Goal: Task Accomplishment & Management: Manage account settings

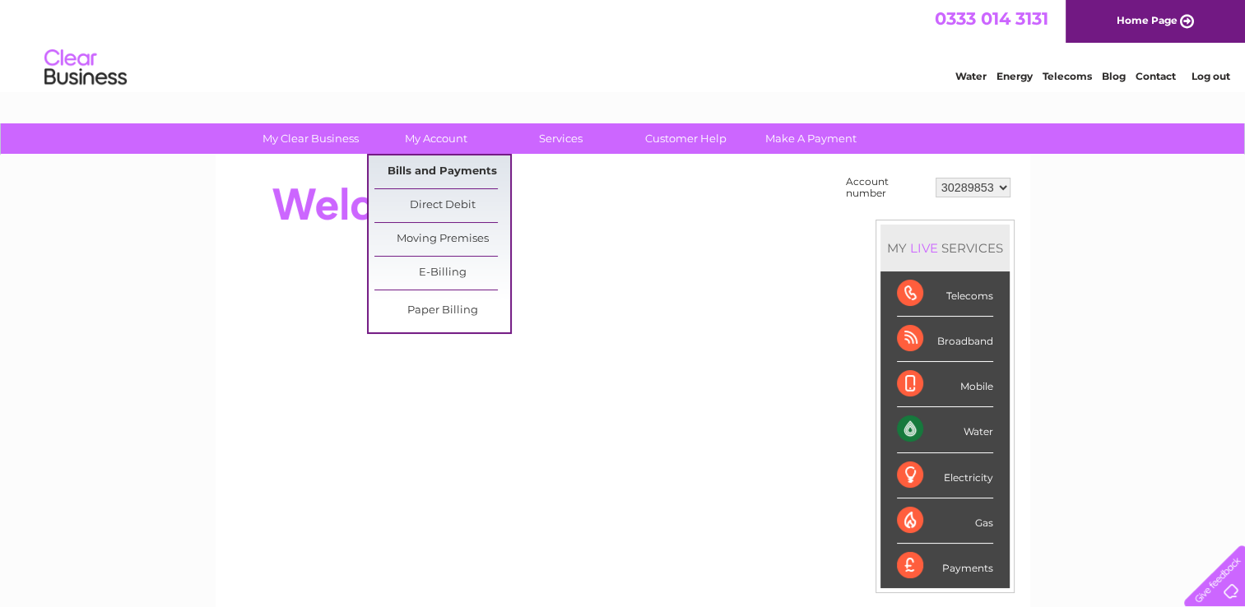
click at [434, 166] on link "Bills and Payments" at bounding box center [442, 171] width 136 height 33
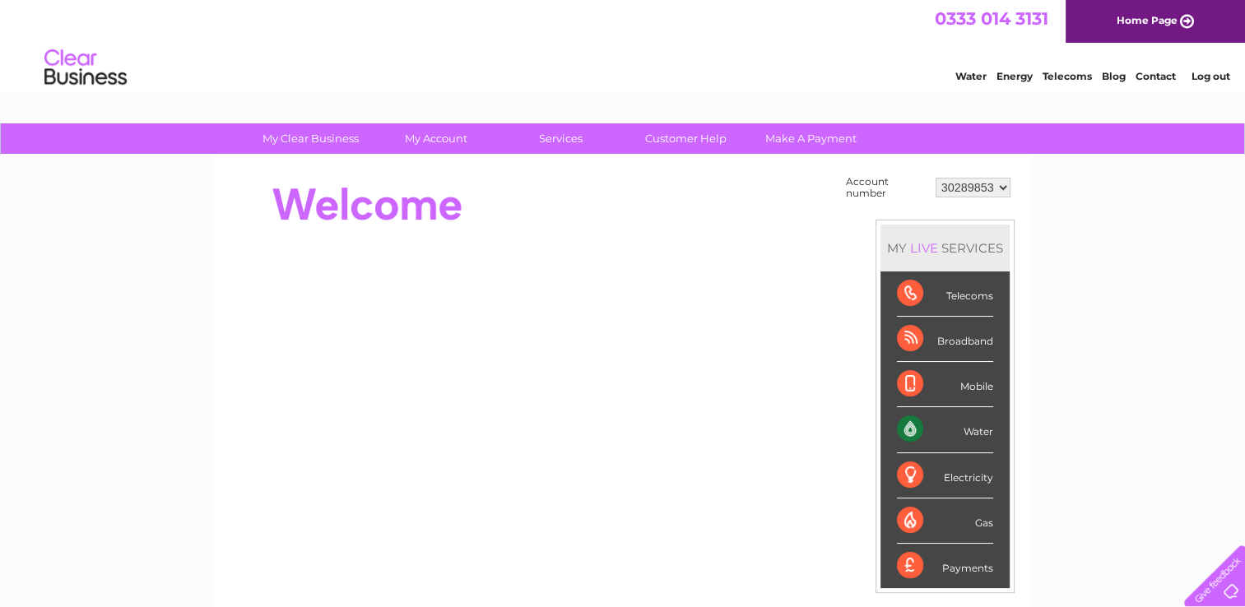
click at [1004, 191] on select "30289853" at bounding box center [972, 188] width 75 height 20
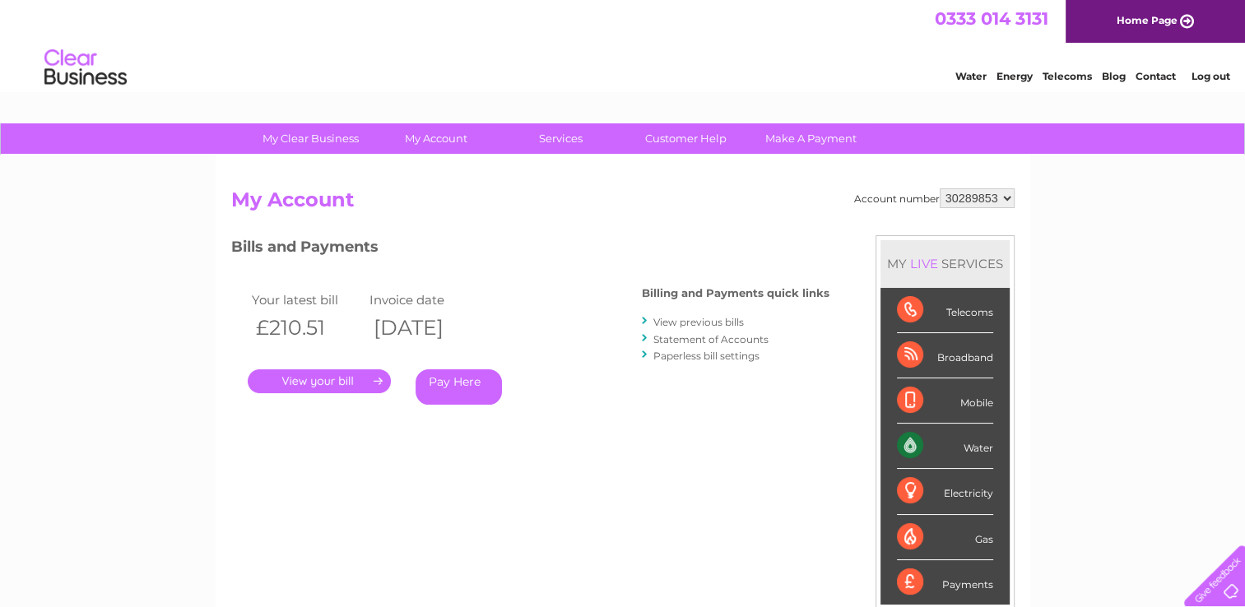
click at [954, 355] on div "Broadband" at bounding box center [945, 355] width 96 height 45
click at [905, 356] on div "Broadband" at bounding box center [945, 355] width 96 height 45
click at [710, 324] on link "View previous bills" at bounding box center [698, 322] width 90 height 12
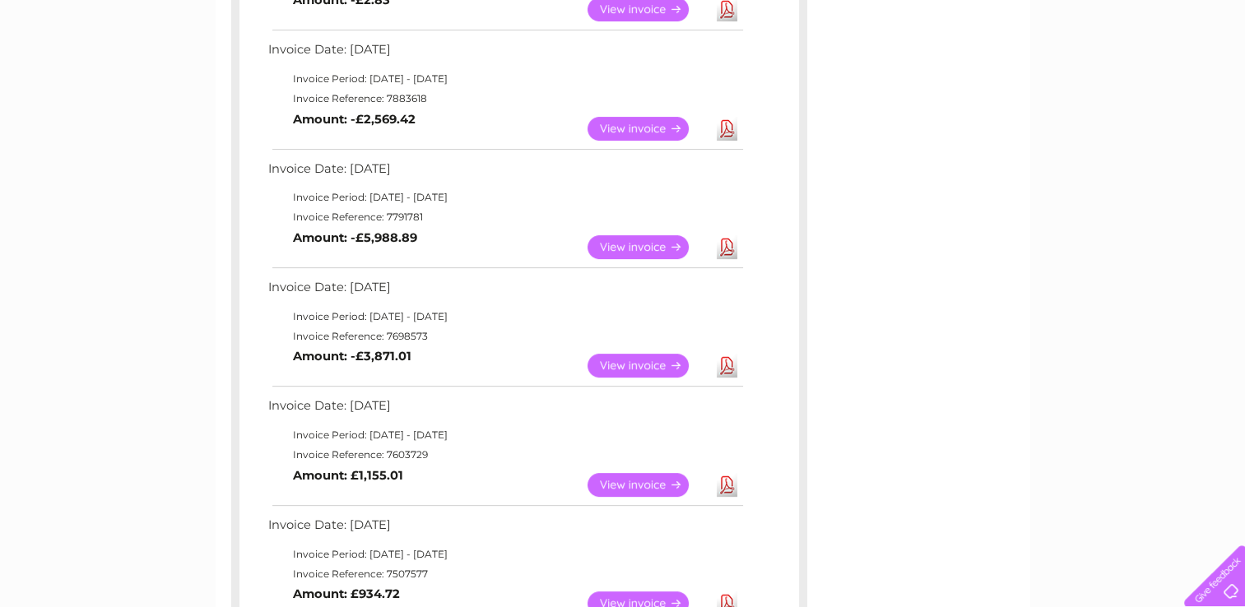
scroll to position [625, 0]
click at [625, 485] on link "View" at bounding box center [647, 486] width 121 height 24
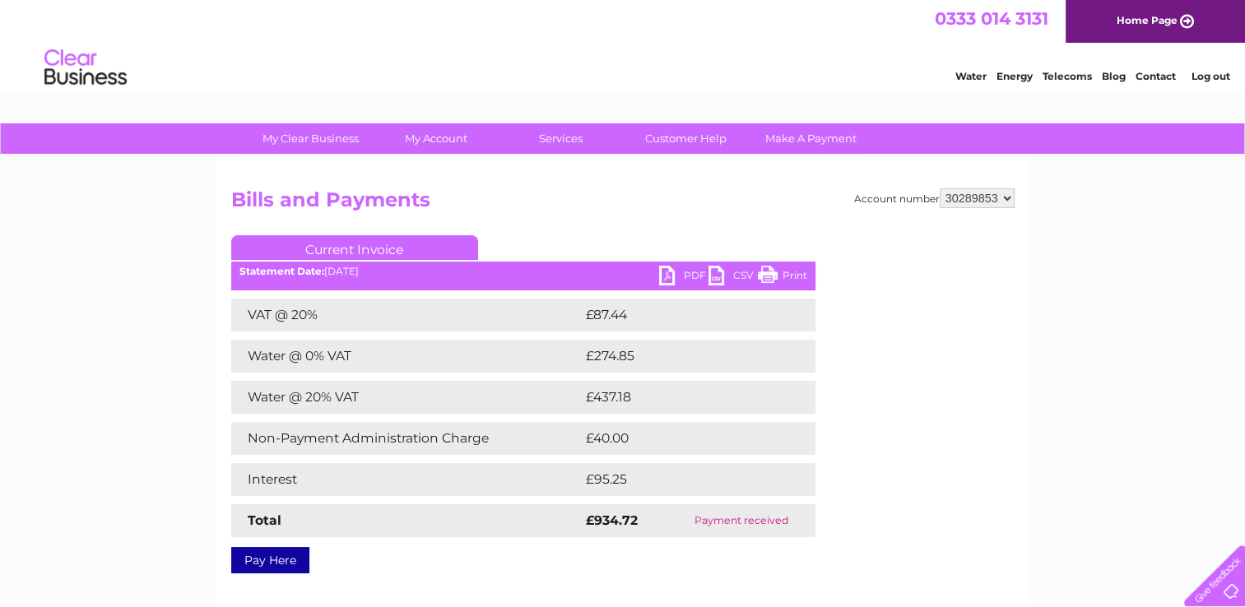
click at [689, 275] on link "PDF" at bounding box center [683, 278] width 49 height 24
click at [1007, 200] on select "30289853" at bounding box center [976, 198] width 75 height 20
click at [1191, 75] on link "Log out" at bounding box center [1209, 76] width 39 height 12
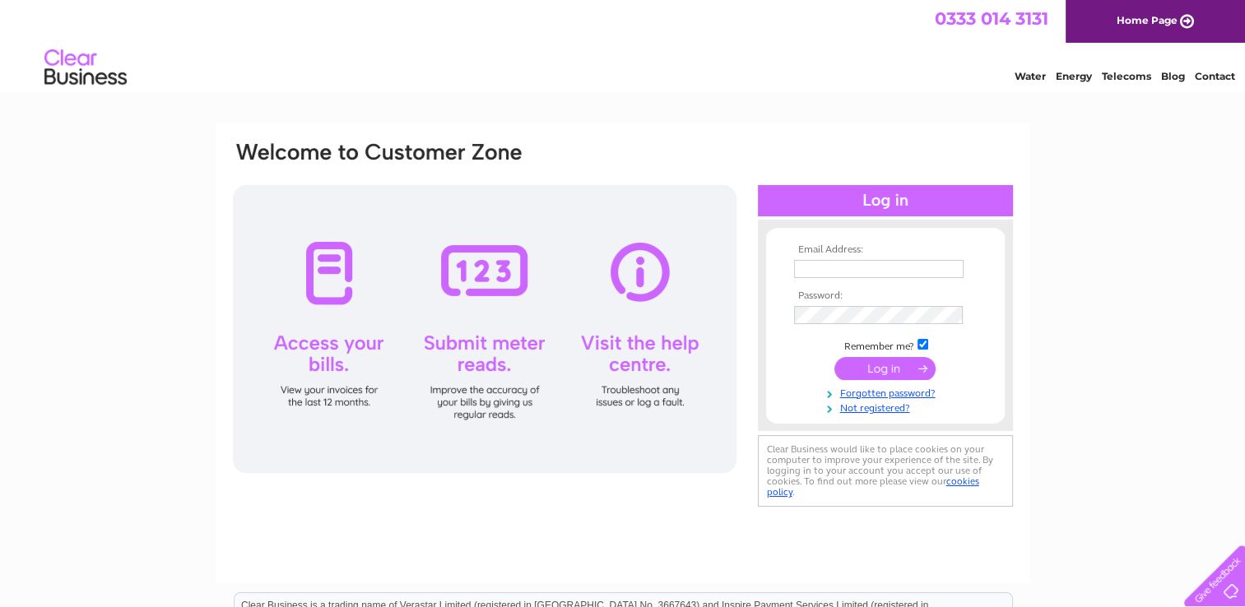
click at [846, 277] on input "text" at bounding box center [878, 269] width 169 height 18
type input "mikaelmagnusson@live.co.uk"
click at [865, 361] on input "submit" at bounding box center [884, 369] width 101 height 23
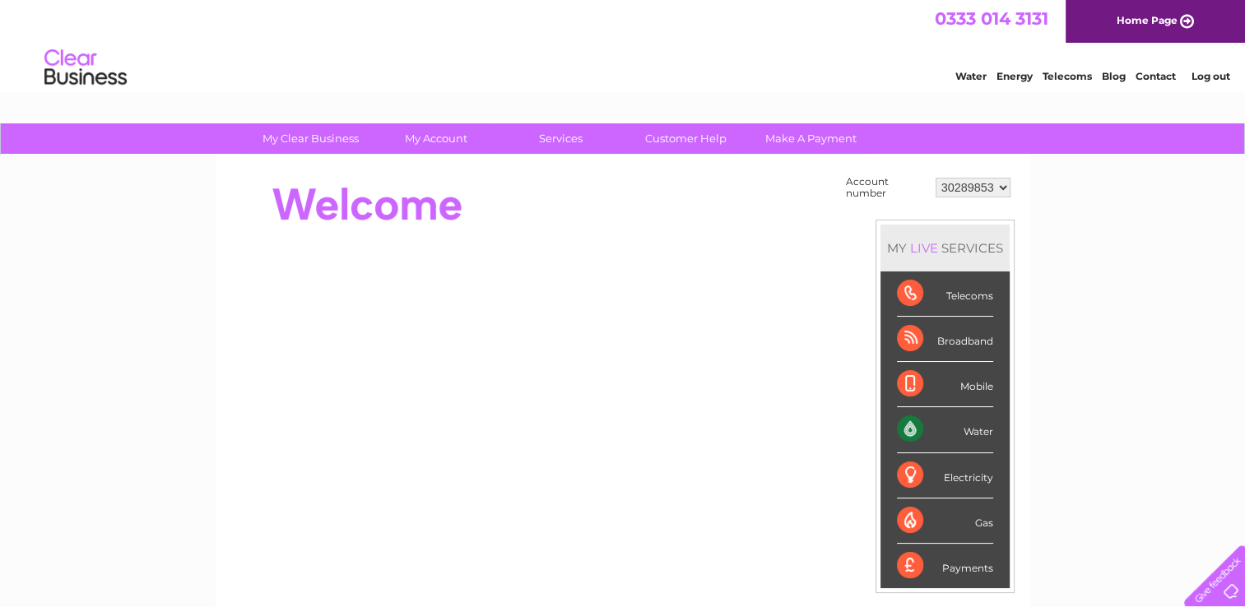
click at [1000, 189] on select "30289853" at bounding box center [972, 188] width 75 height 20
click at [806, 206] on div at bounding box center [530, 205] width 599 height 66
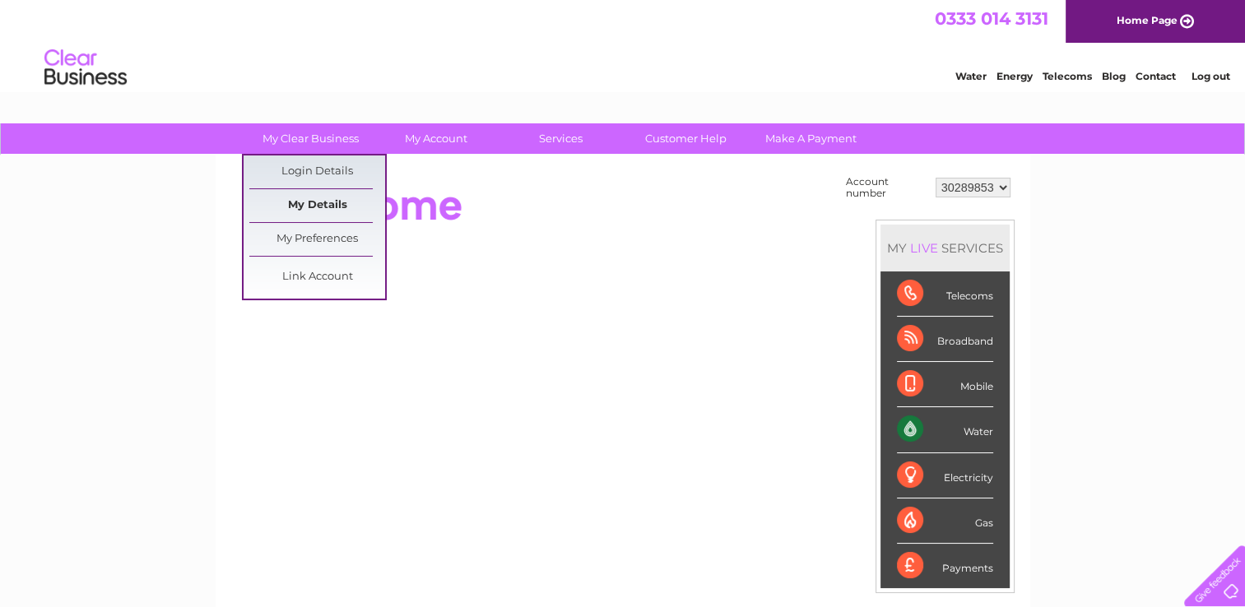
click at [319, 204] on link "My Details" at bounding box center [317, 205] width 136 height 33
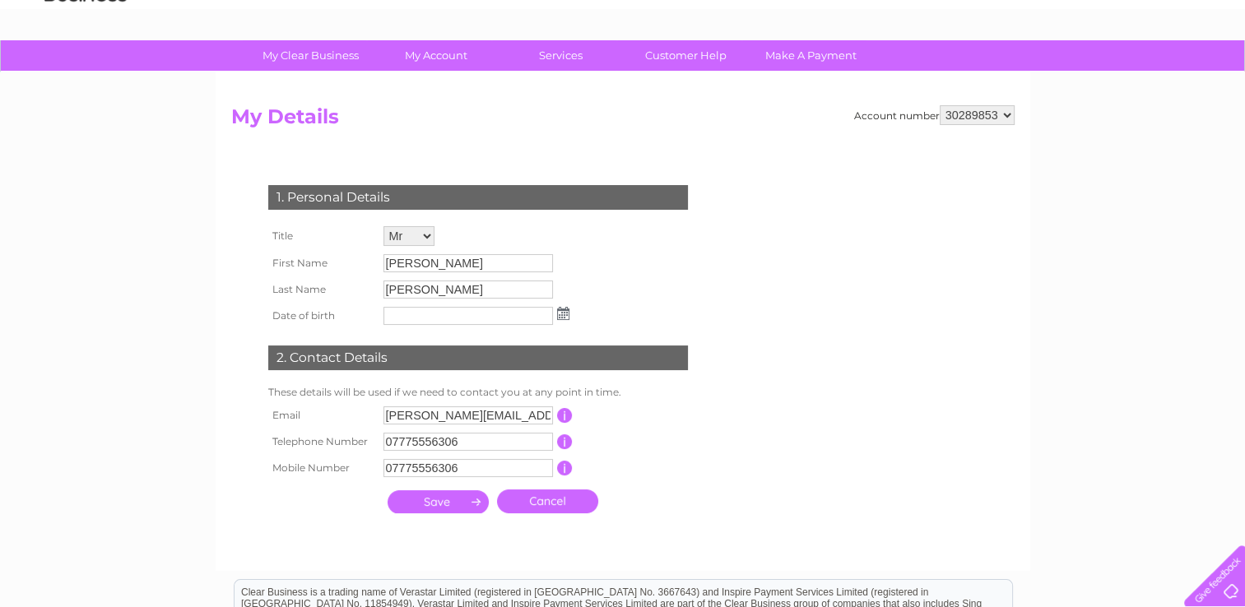
scroll to position [33, 0]
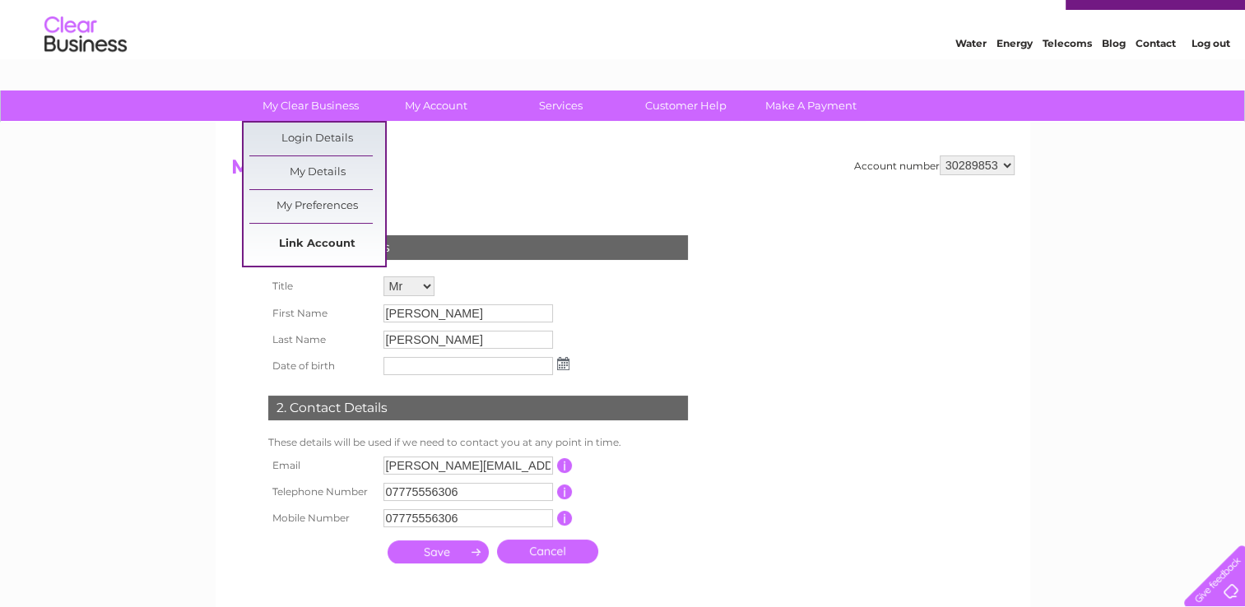
click at [325, 235] on link "Link Account" at bounding box center [317, 244] width 136 height 33
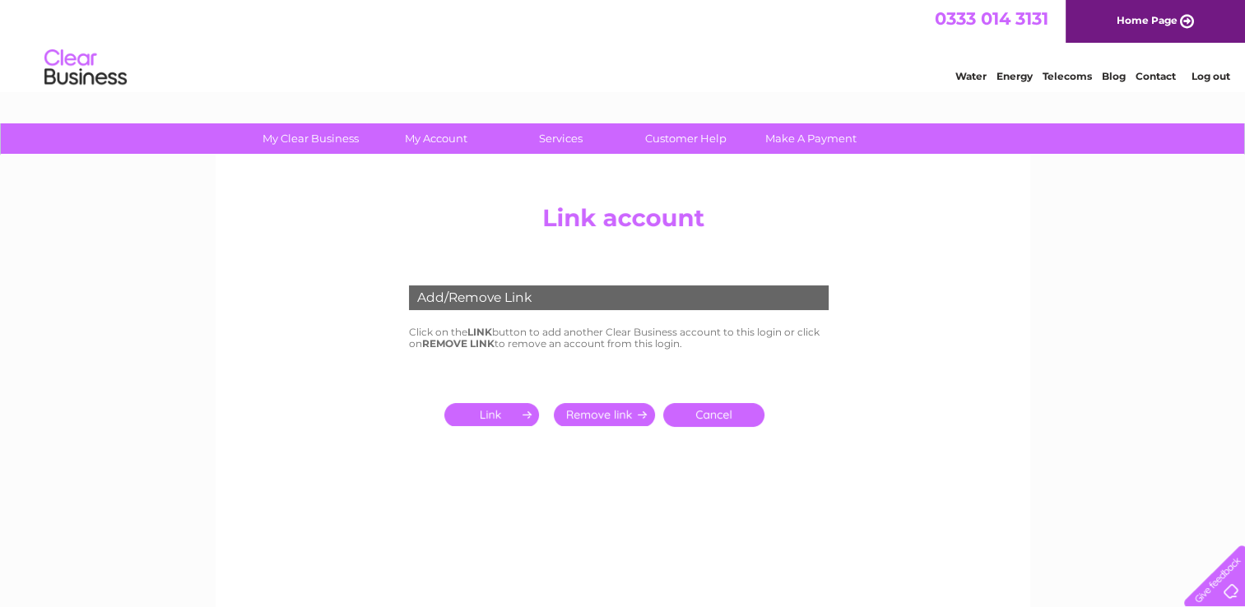
click at [498, 417] on input "submit" at bounding box center [494, 414] width 101 height 23
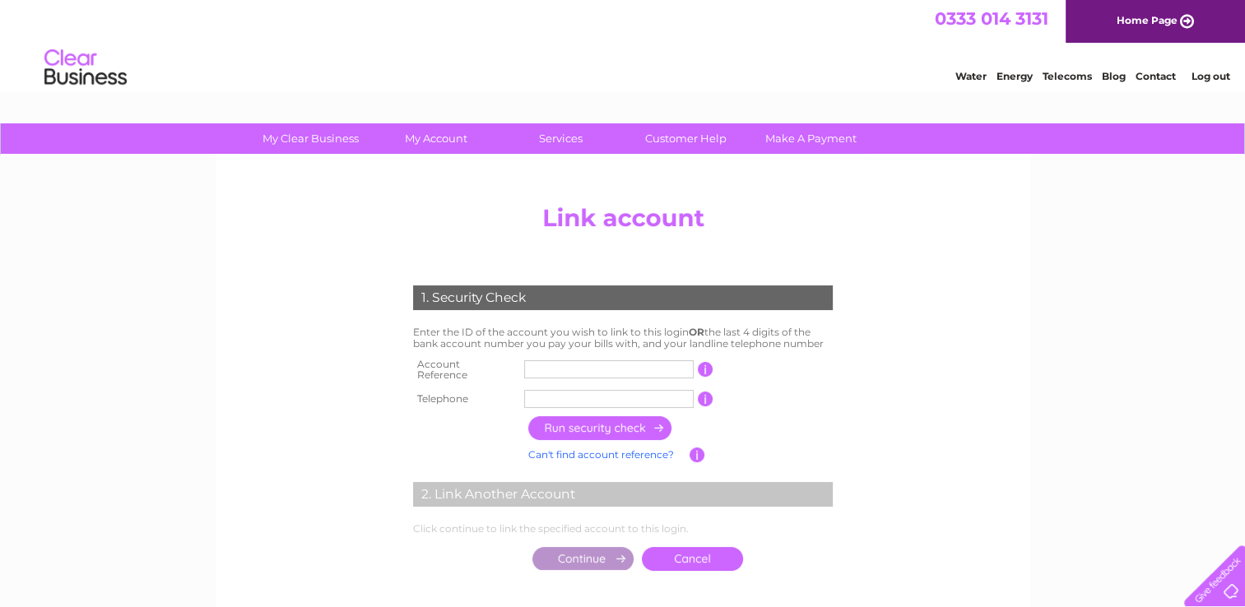
click at [546, 366] on input "text" at bounding box center [608, 369] width 169 height 18
click at [374, 468] on div "1. Security Check Enter the ID of the account you wish to link to this login OR…" at bounding box center [622, 424] width 496 height 310
click at [549, 364] on input "text" at bounding box center [608, 369] width 169 height 18
type input "CB104883"
click at [557, 392] on input "text" at bounding box center [608, 399] width 169 height 18
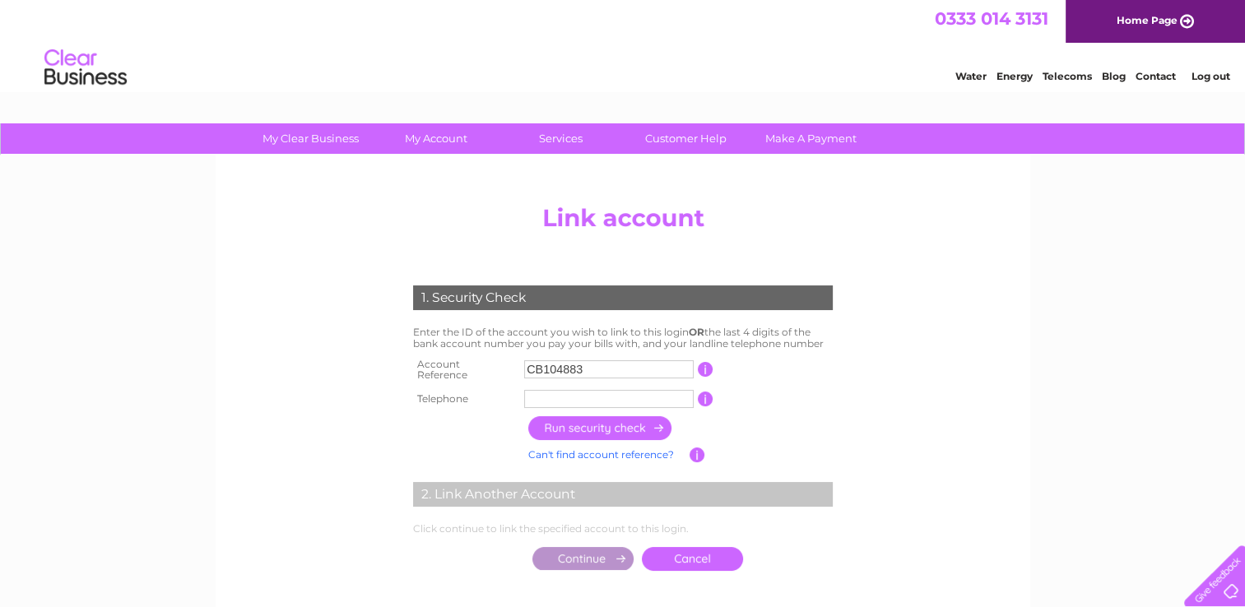
type input "07775556306"
click at [592, 417] on input "button" at bounding box center [600, 428] width 145 height 24
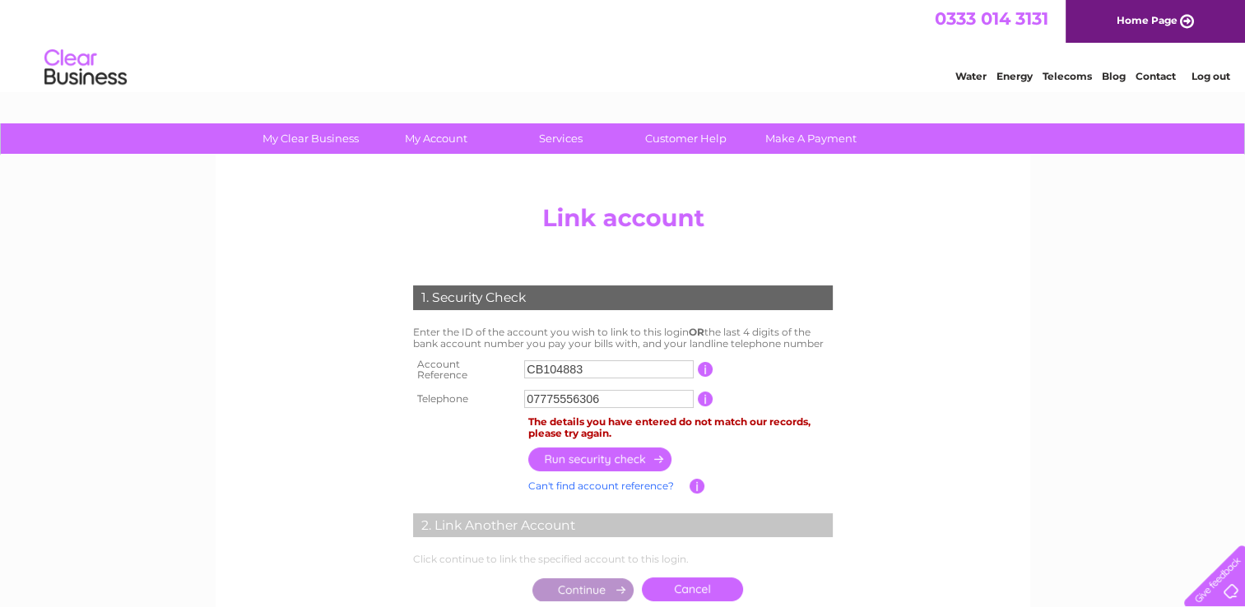
click at [544, 365] on input "CB104883" at bounding box center [608, 369] width 169 height 18
click at [578, 368] on input "104883" at bounding box center [608, 369] width 169 height 18
type input "10488337"
click at [606, 453] on input "button" at bounding box center [600, 459] width 145 height 24
click at [632, 395] on input "07775556306" at bounding box center [608, 399] width 169 height 18
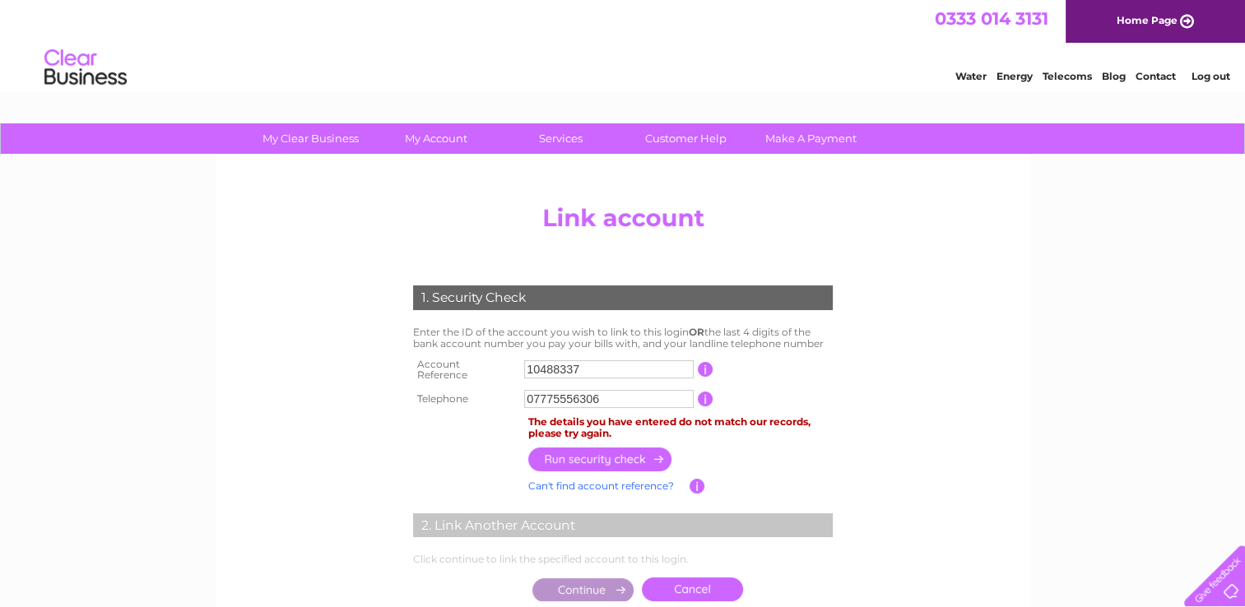
click at [702, 392] on input "button" at bounding box center [706, 399] width 16 height 15
click at [648, 480] on link "Can't find account reference?" at bounding box center [601, 486] width 146 height 12
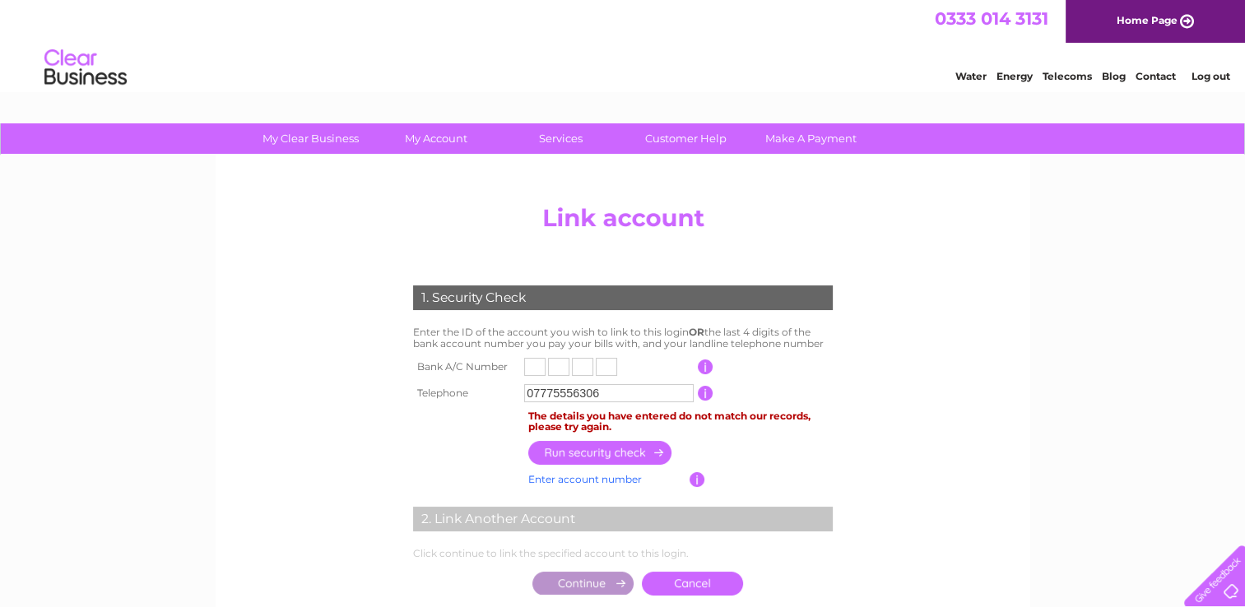
click at [534, 366] on input "text" at bounding box center [534, 367] width 21 height 18
type input "8"
type input "0"
type input "1"
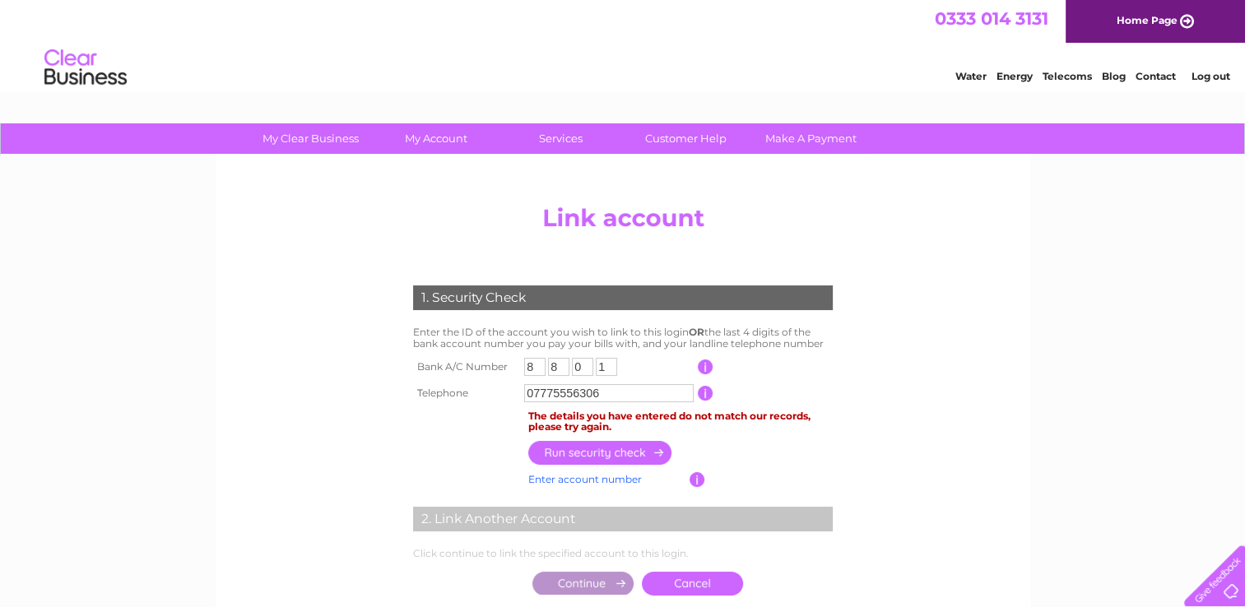
click at [589, 454] on input "button" at bounding box center [600, 453] width 145 height 24
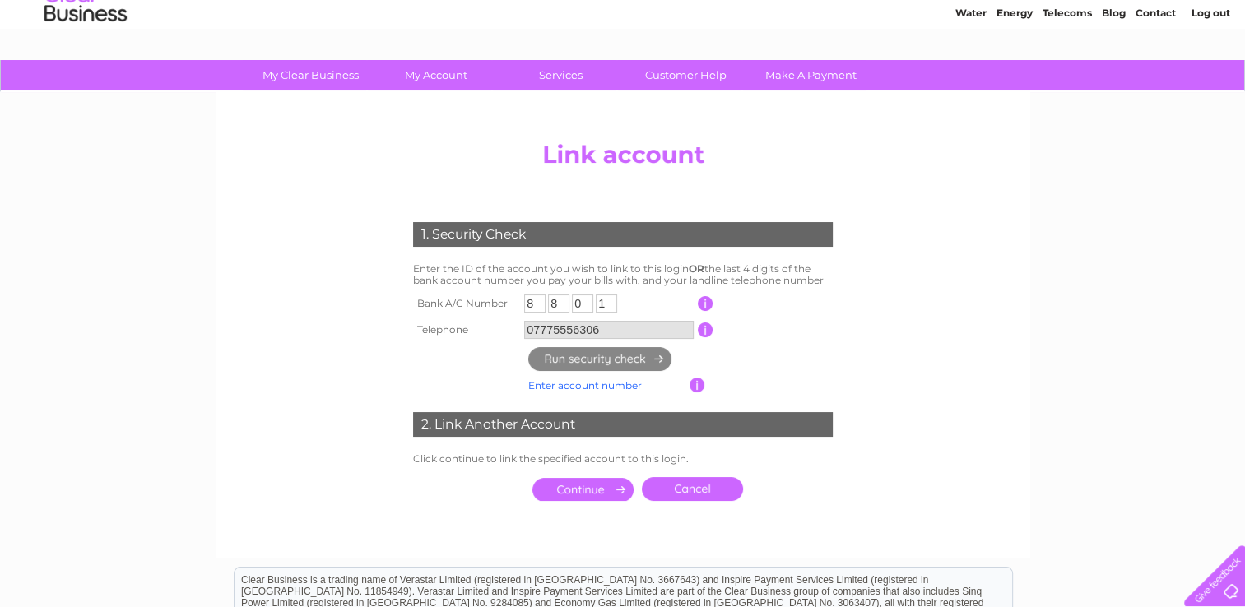
scroll to position [66, 0]
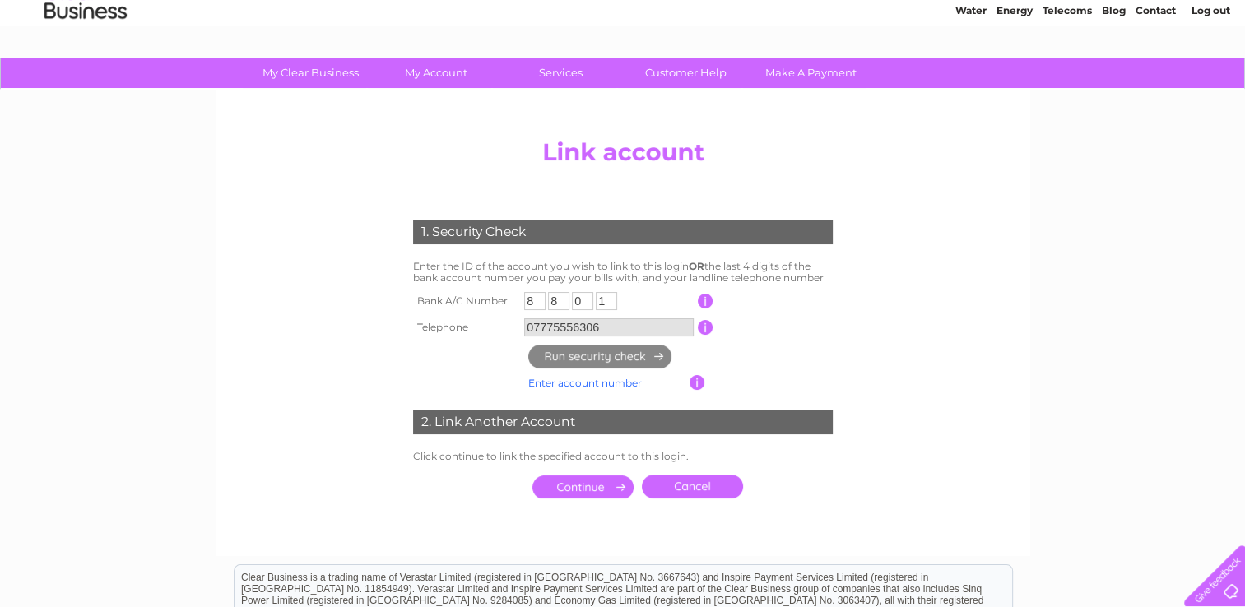
click at [547, 485] on input "submit" at bounding box center [582, 486] width 101 height 23
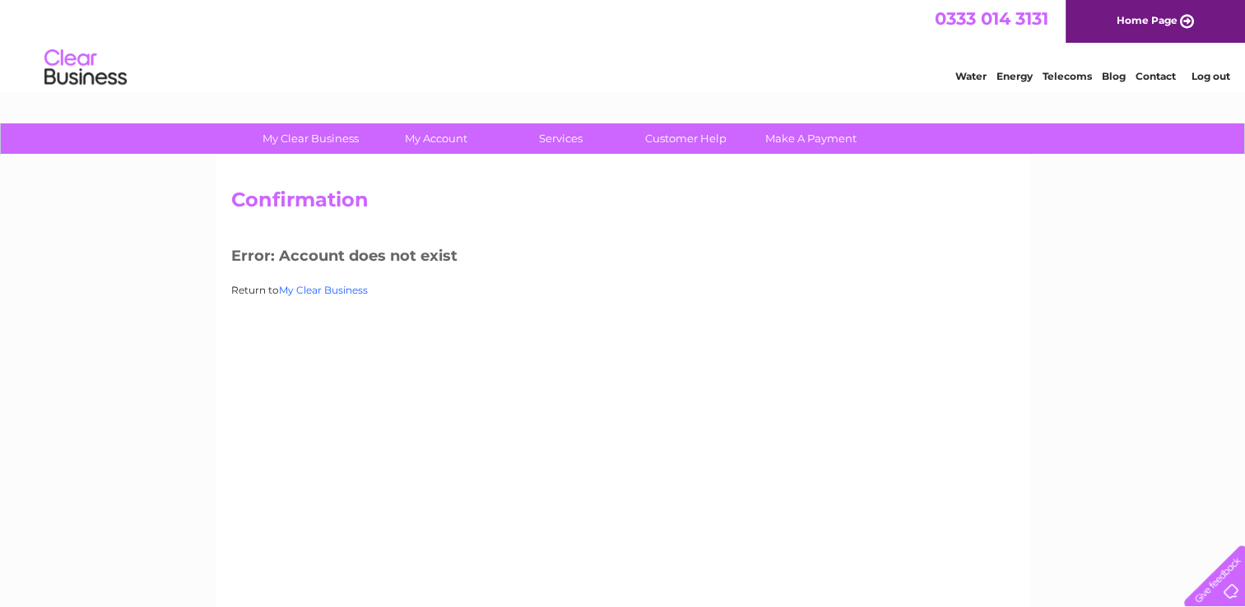
click at [323, 290] on link "My Clear Business" at bounding box center [323, 290] width 89 height 12
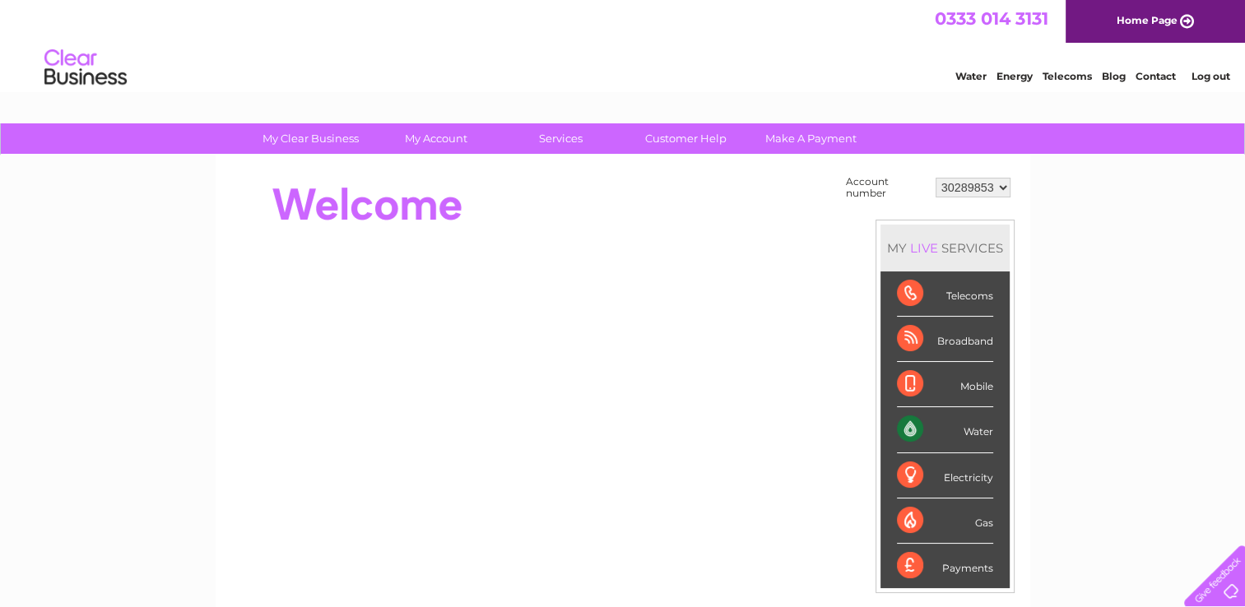
click at [998, 184] on select "30289853" at bounding box center [972, 188] width 75 height 20
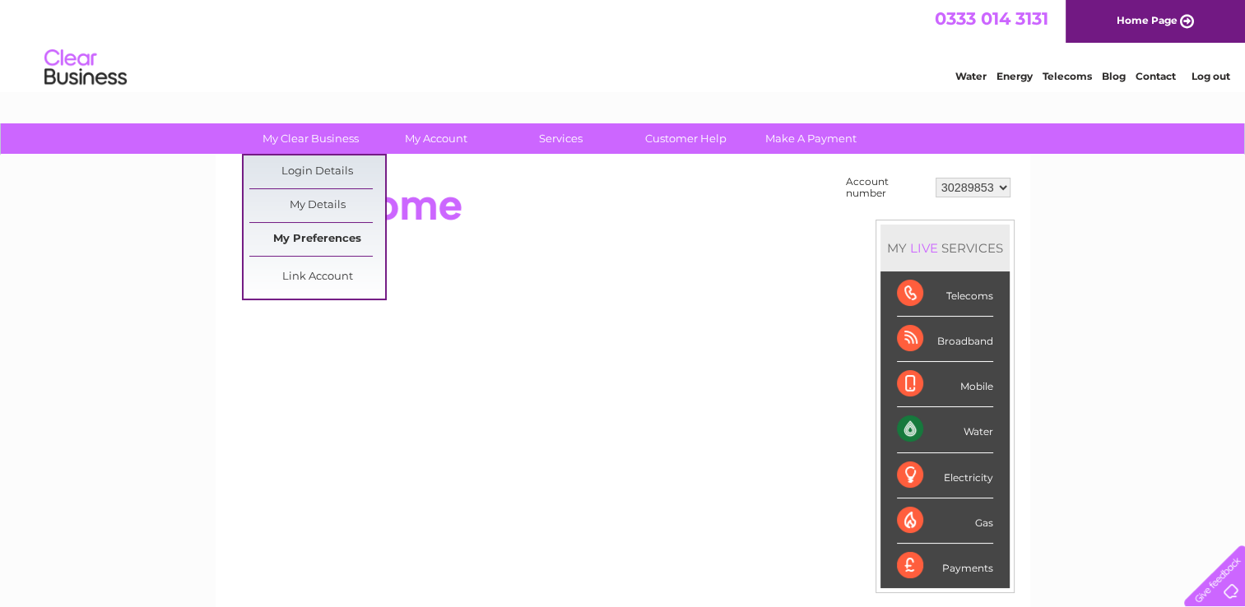
click at [316, 235] on link "My Preferences" at bounding box center [317, 239] width 136 height 33
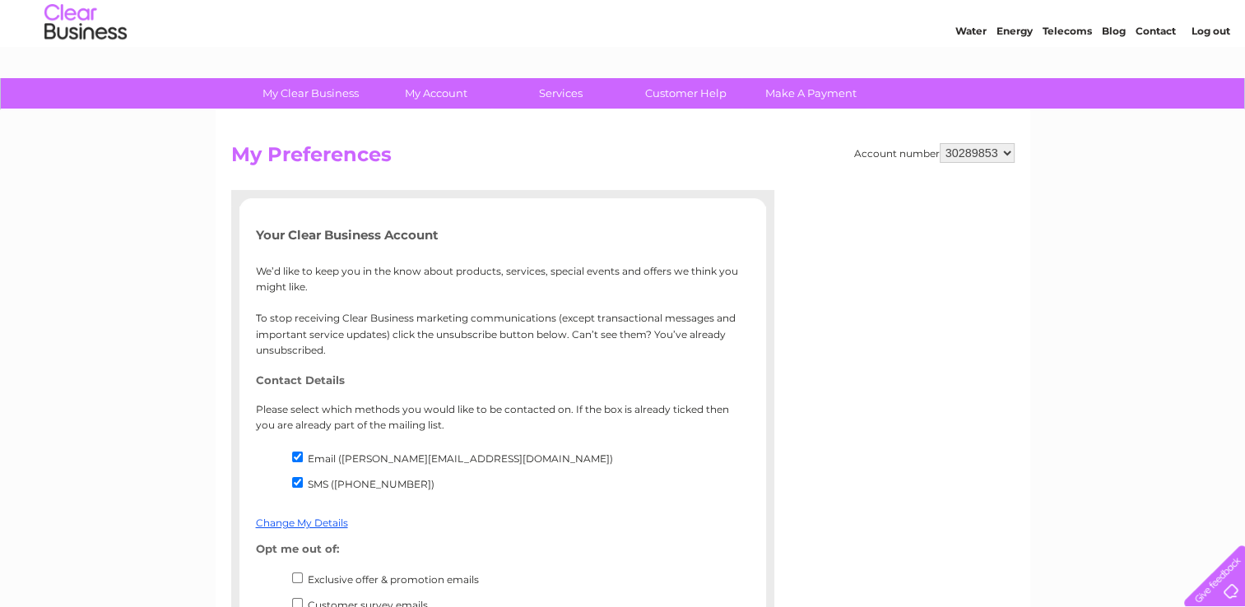
scroll to position [33, 0]
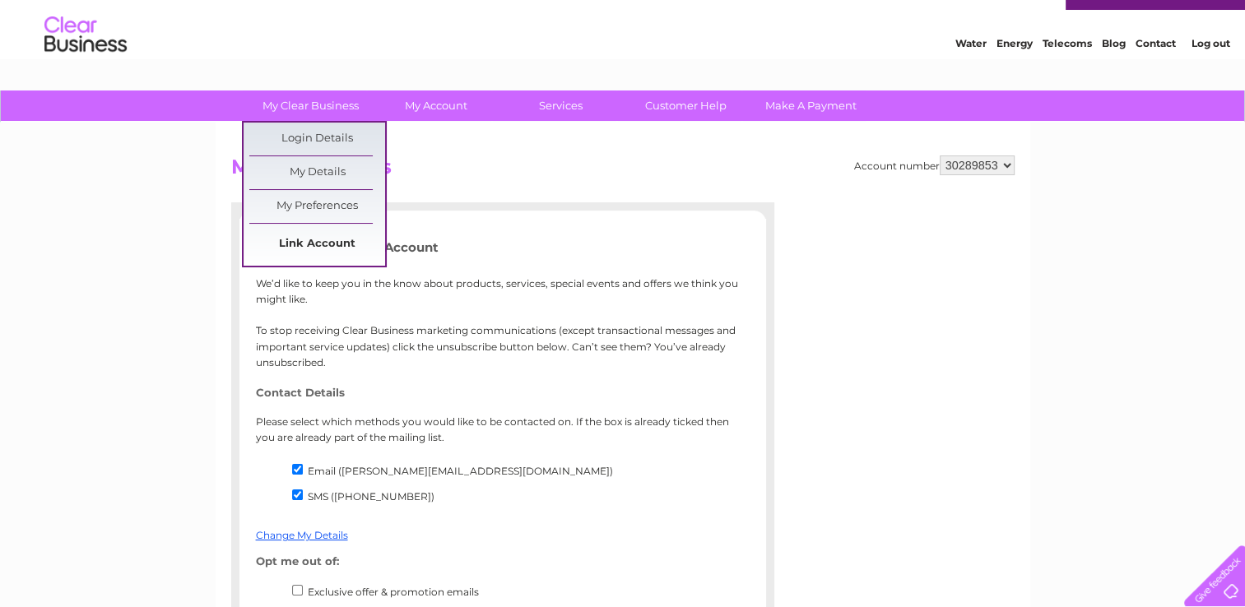
click at [300, 247] on link "Link Account" at bounding box center [317, 244] width 136 height 33
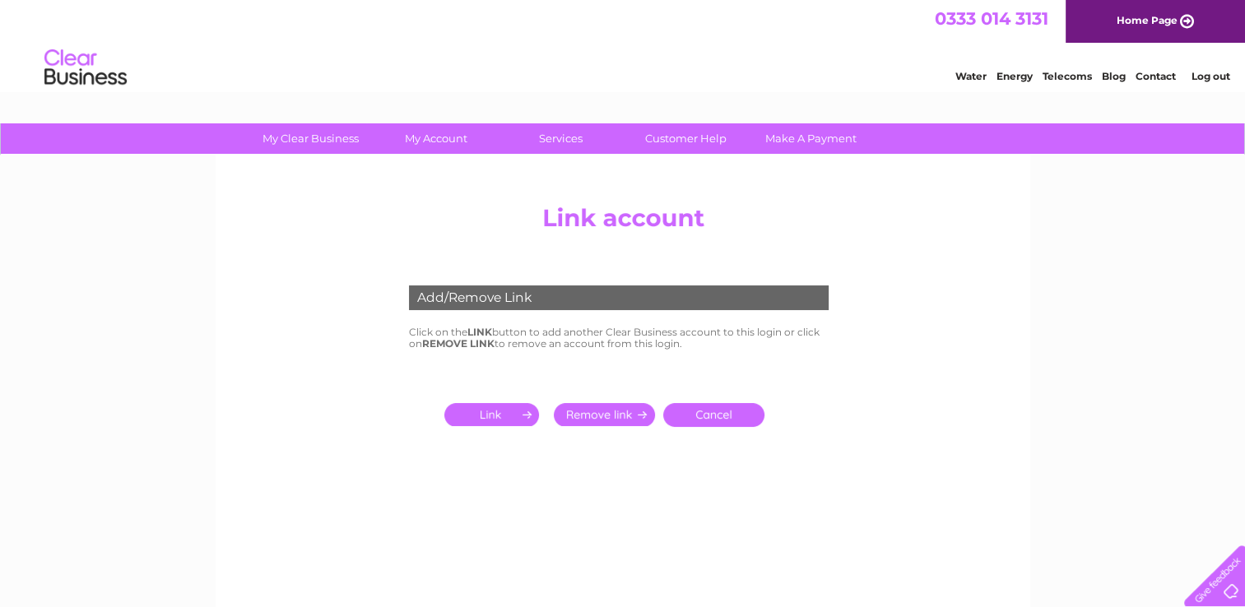
click at [480, 413] on input "submit" at bounding box center [494, 414] width 101 height 23
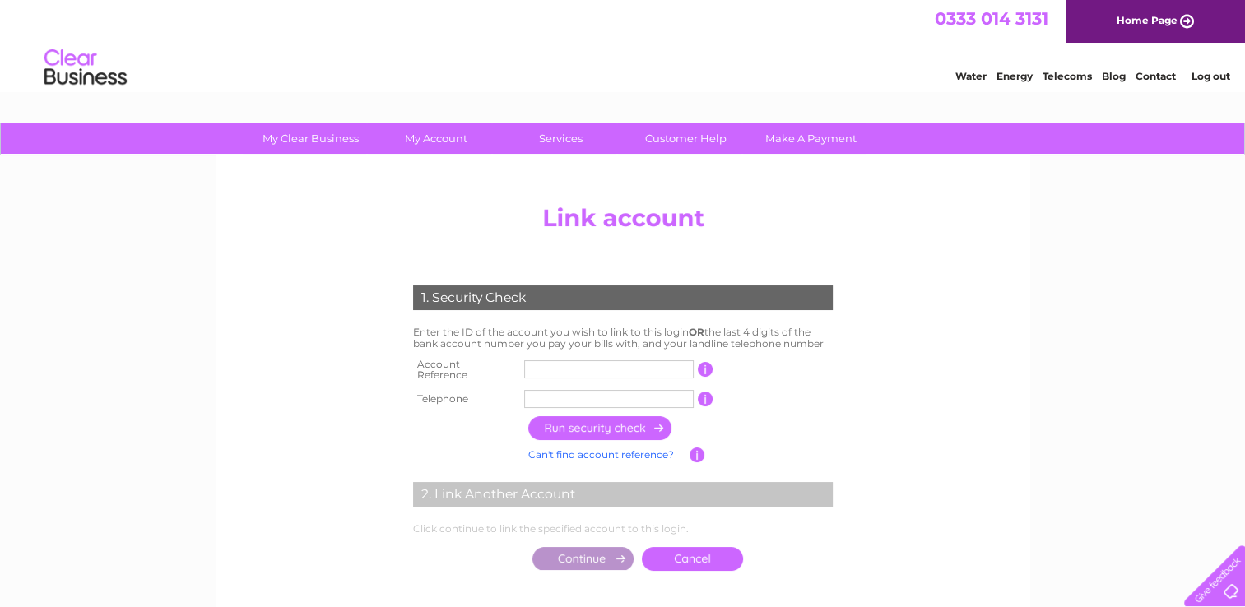
click at [536, 367] on input "text" at bounding box center [608, 369] width 169 height 18
type input "1048837"
